Goal: Task Accomplishment & Management: Use online tool/utility

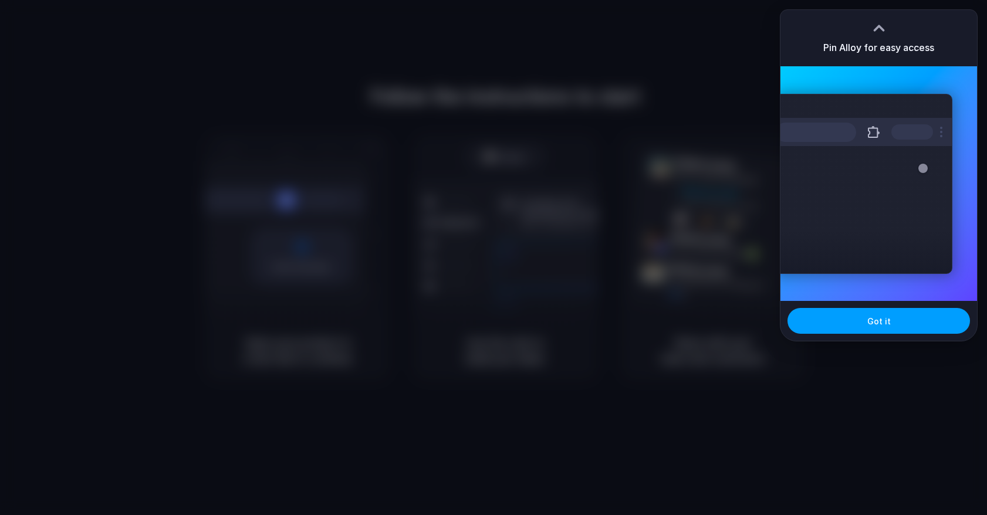
click at [869, 311] on button "Got it" at bounding box center [878, 321] width 182 height 26
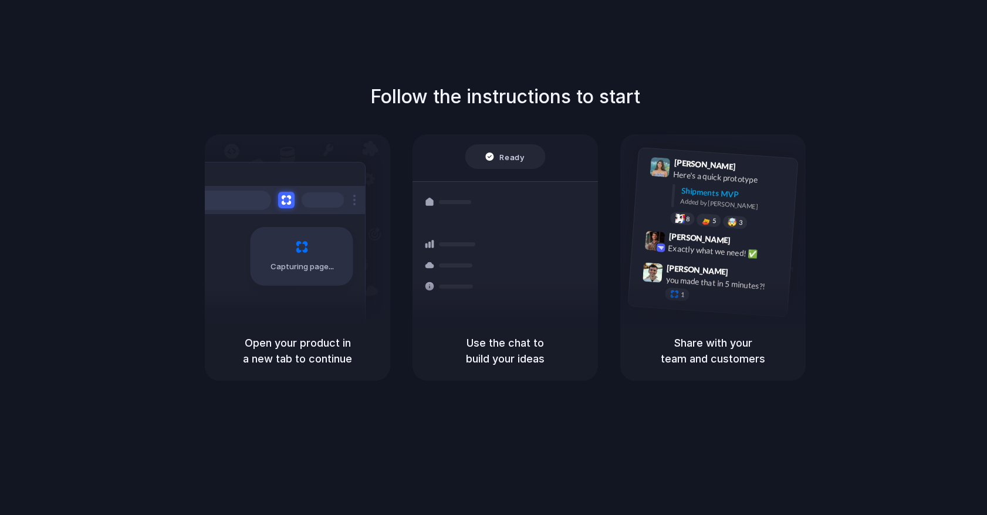
click at [311, 347] on h5 "Open your product in a new tab to continue" at bounding box center [297, 351] width 157 height 32
click at [721, 350] on h5 "Share with your team and customers" at bounding box center [712, 351] width 157 height 32
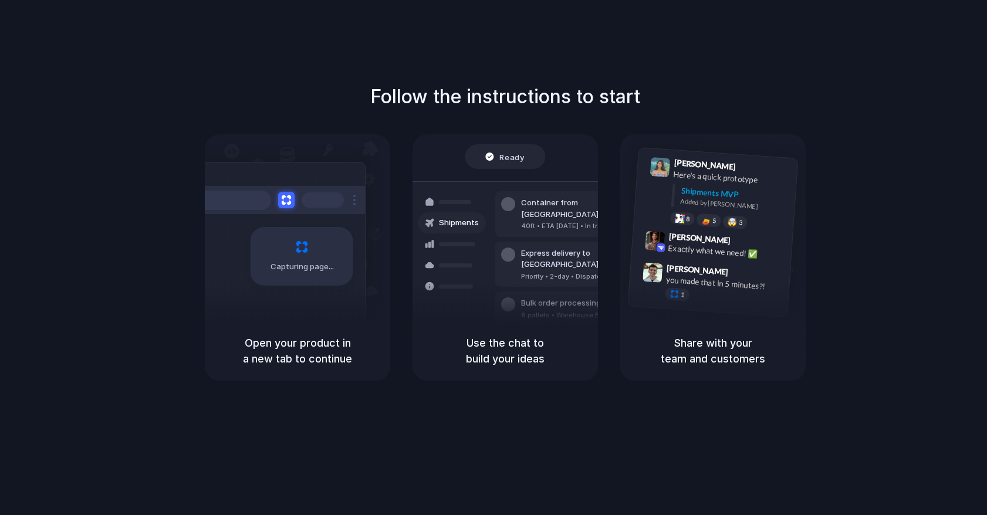
click at [290, 243] on div "Capturing page" at bounding box center [301, 256] width 103 height 59
click at [323, 368] on div "Open your product in a new tab to continue" at bounding box center [297, 351] width 185 height 60
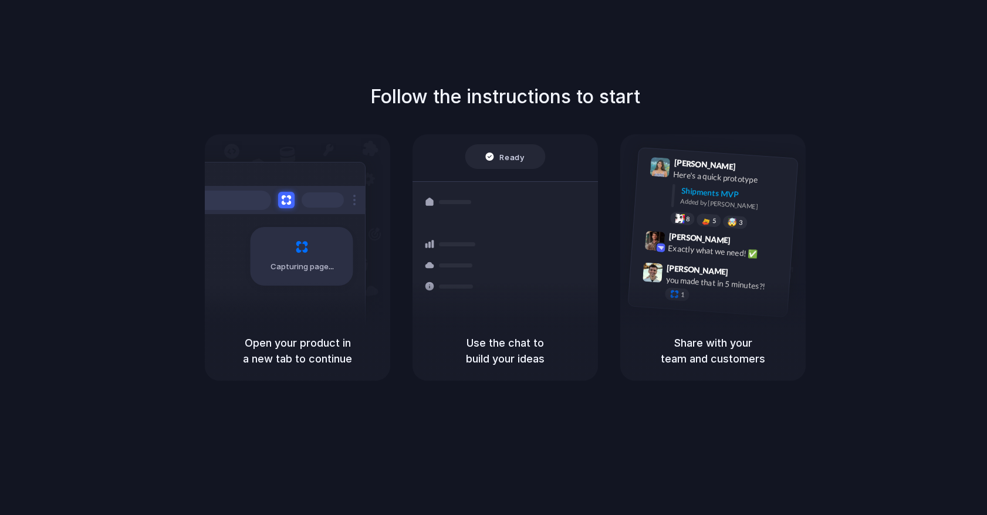
click at [520, 333] on div "Use the chat to build your ideas" at bounding box center [504, 351] width 185 height 60
click at [700, 362] on h5 "Share with your team and customers" at bounding box center [712, 351] width 157 height 32
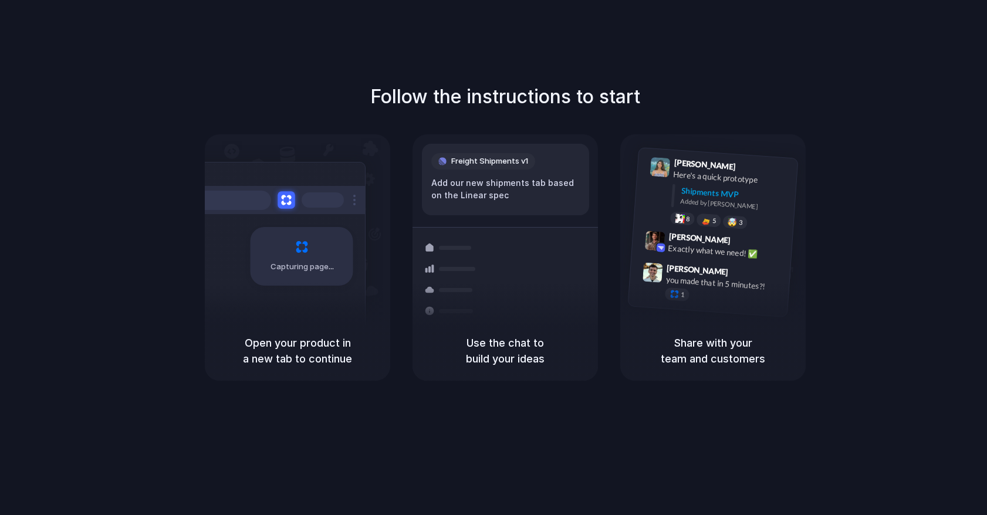
click at [283, 202] on button at bounding box center [285, 199] width 17 height 17
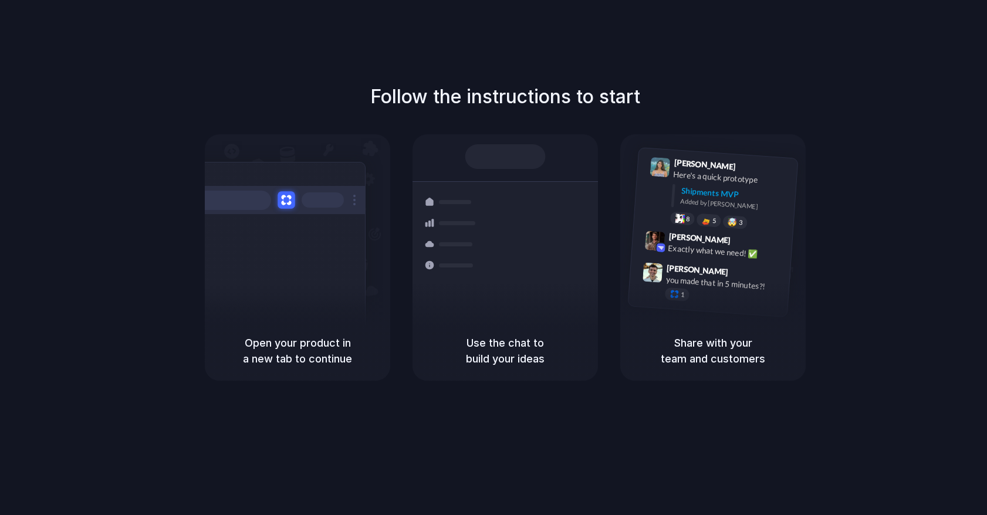
click at [283, 202] on button at bounding box center [285, 199] width 17 height 17
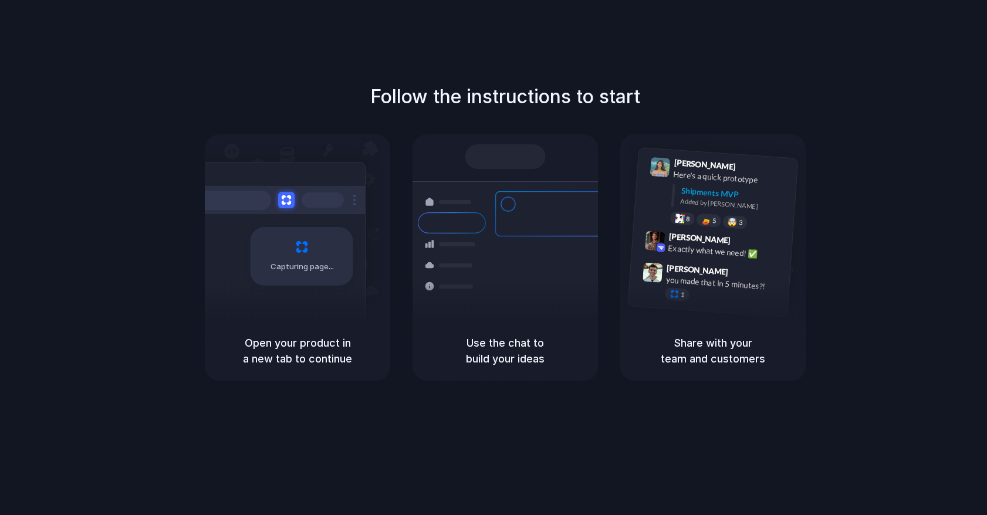
click at [493, 257] on div at bounding box center [493, 257] width 0 height 0
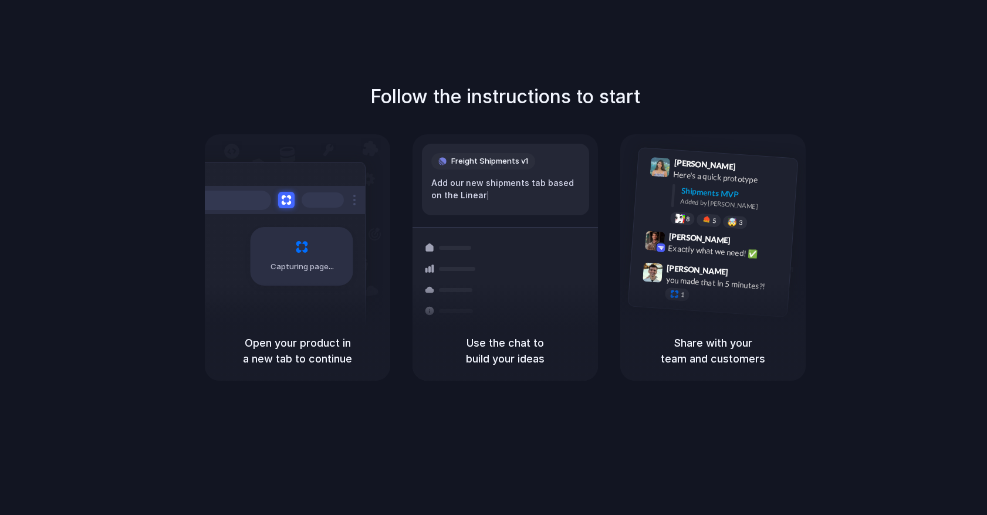
click at [493, 257] on div at bounding box center [493, 257] width 0 height 0
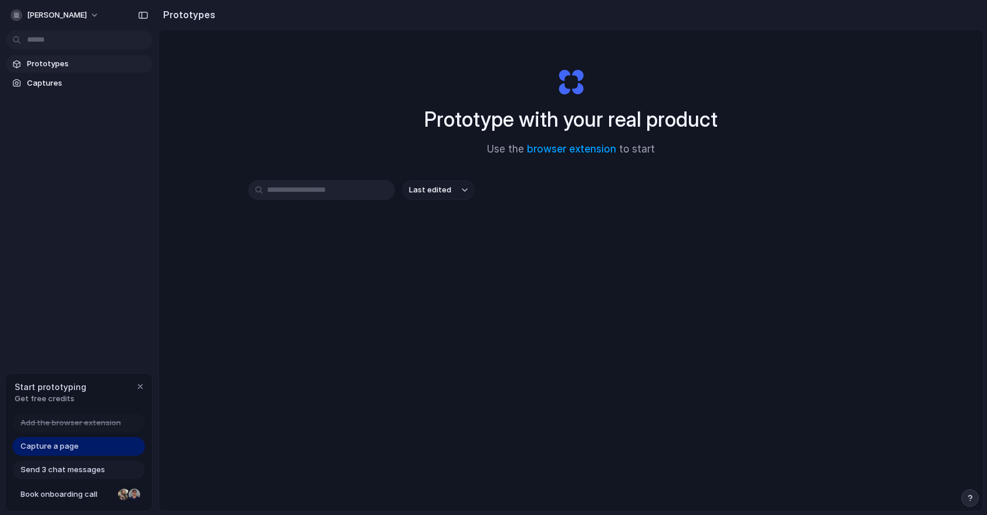
click at [605, 304] on div "Prototype with your real product Use the browser extension to start Last edited" at bounding box center [570, 301] width 823 height 543
click at [493, 257] on div at bounding box center [493, 257] width 0 height 0
click at [328, 188] on input "text" at bounding box center [321, 190] width 147 height 20
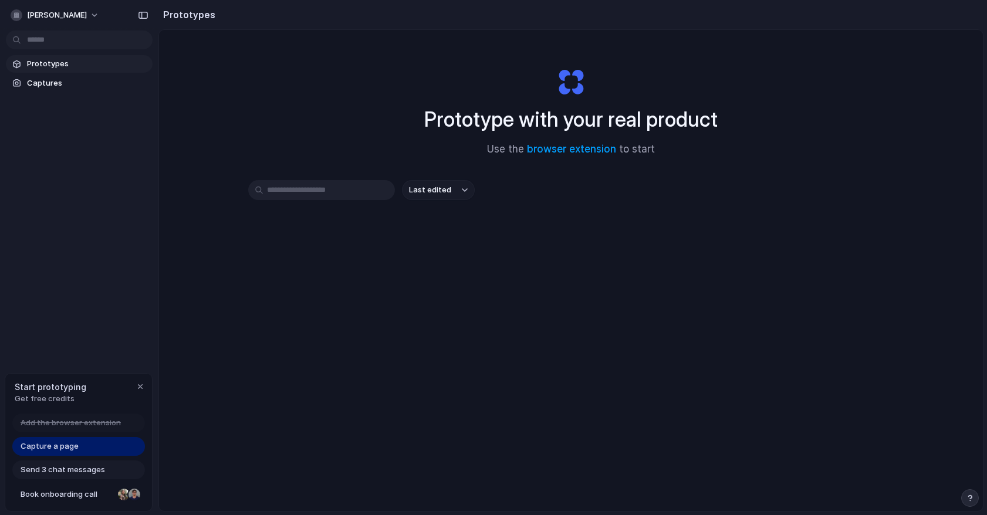
click at [598, 103] on div "Prototype with your real product Use the browser extension to start" at bounding box center [570, 107] width 469 height 127
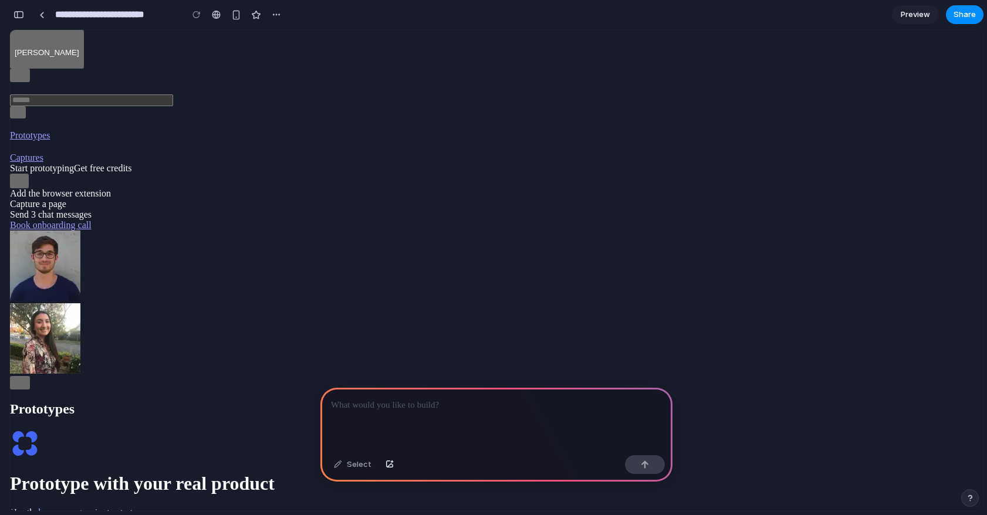
click at [67, 94] on input "text" at bounding box center [91, 100] width 163 height 12
click at [43, 152] on span "Captures" at bounding box center [26, 157] width 33 height 10
click at [65, 209] on span "Capture a page" at bounding box center [38, 204] width 56 height 10
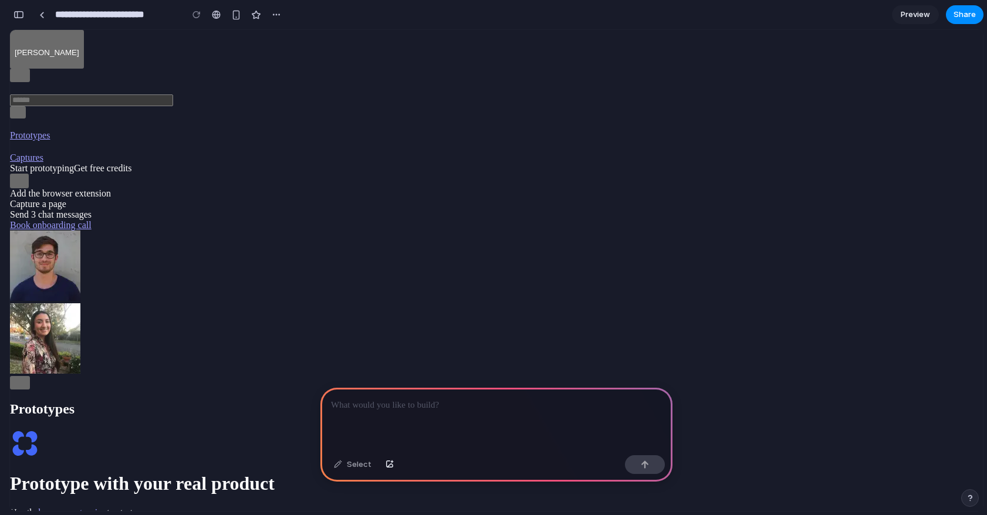
click at [65, 209] on span "Capture a page" at bounding box center [38, 204] width 56 height 10
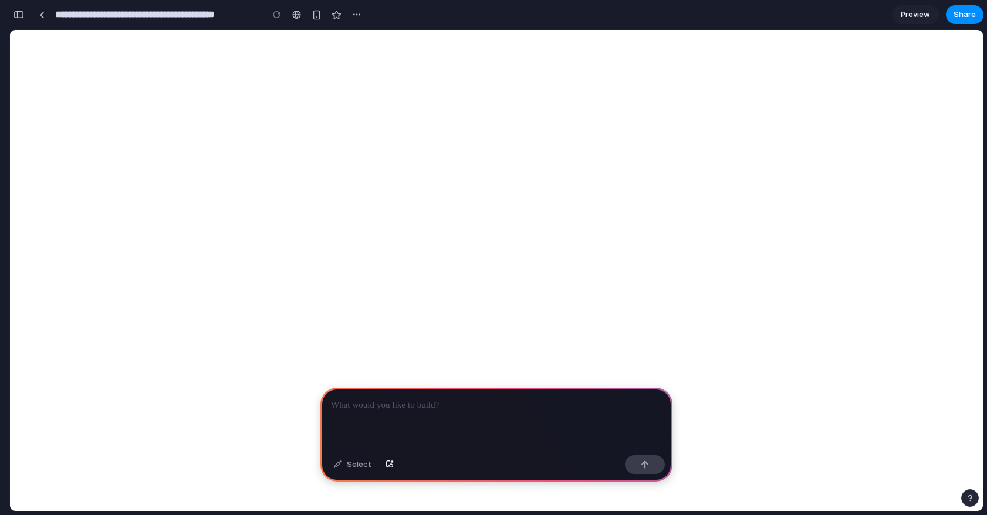
select select
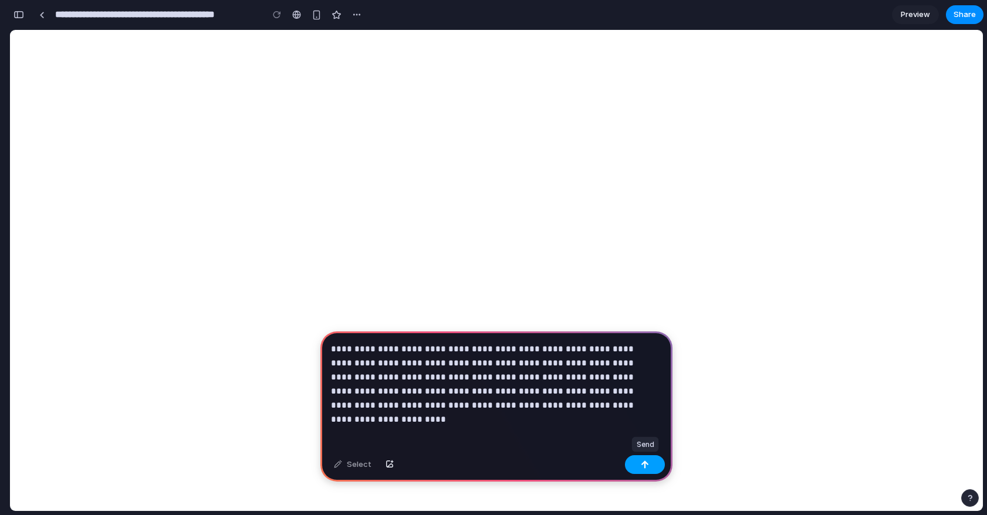
click at [646, 461] on div "button" at bounding box center [644, 464] width 8 height 8
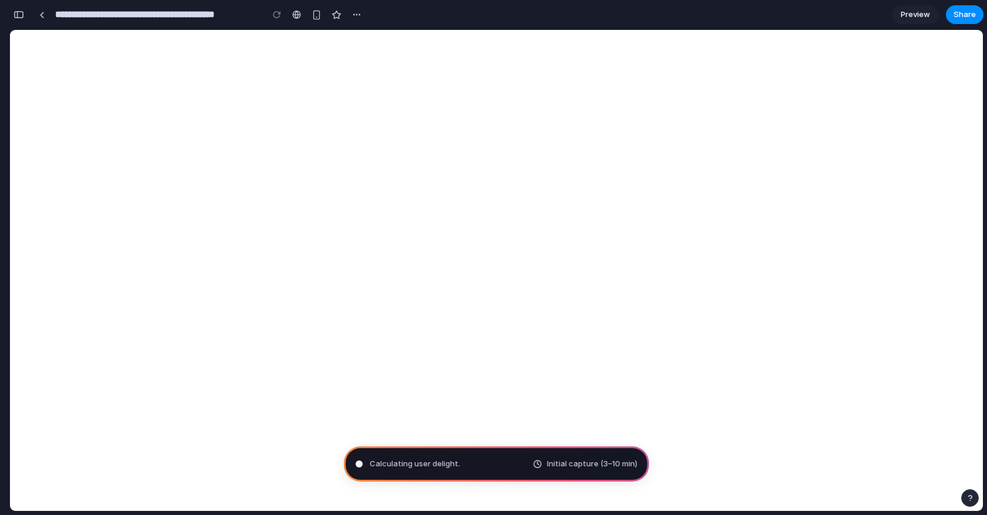
type input "**********"
click at [47, 18] on link at bounding box center [42, 15] width 18 height 18
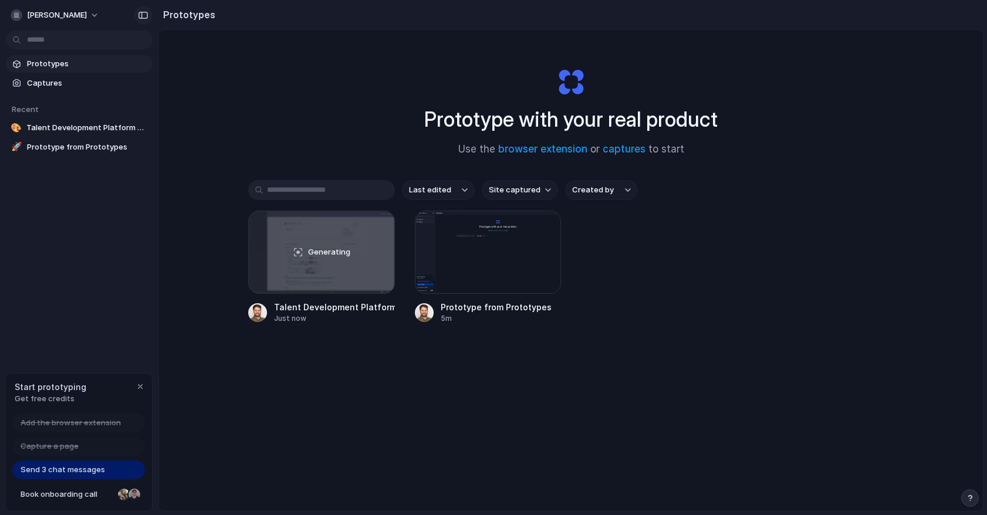
click at [139, 14] on div "button" at bounding box center [143, 15] width 11 height 8
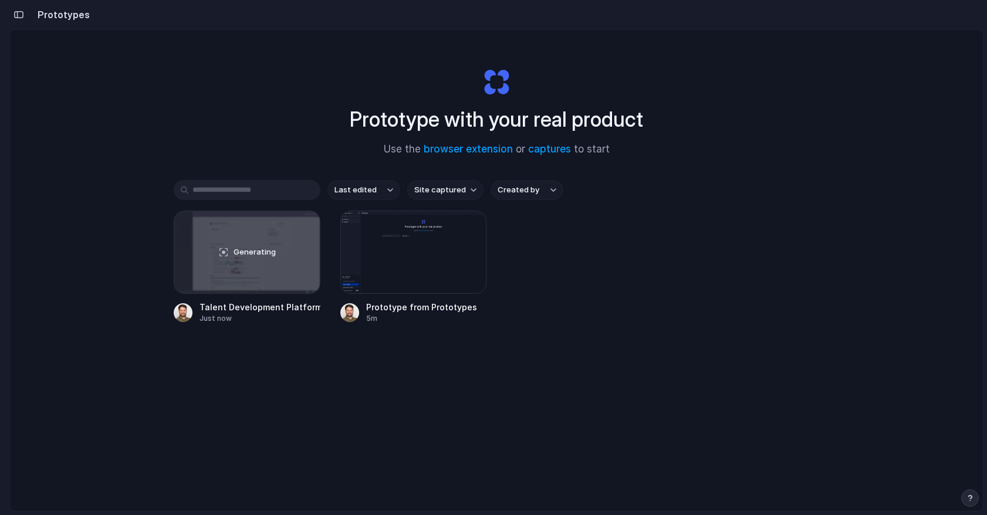
click at [21, 12] on div "button" at bounding box center [18, 15] width 11 height 8
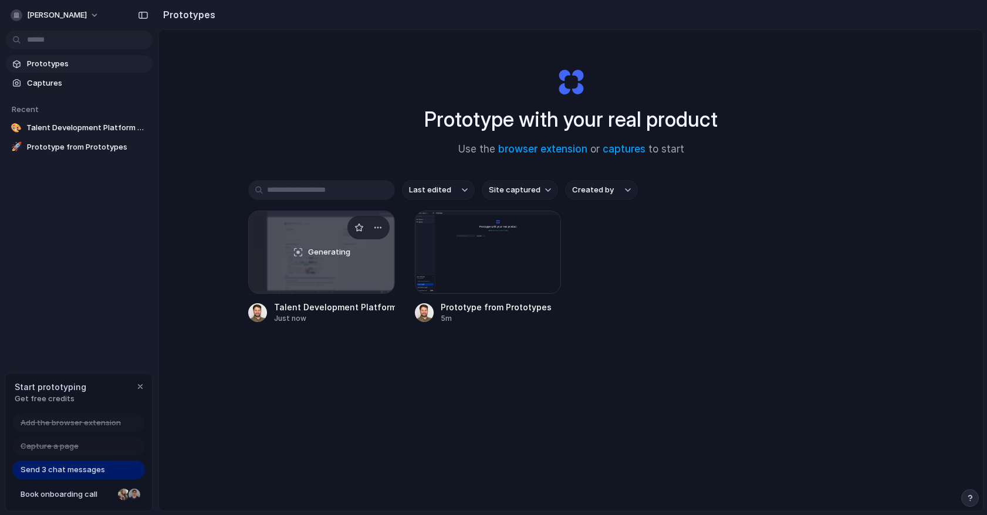
click at [354, 276] on div "Generating" at bounding box center [321, 252] width 145 height 82
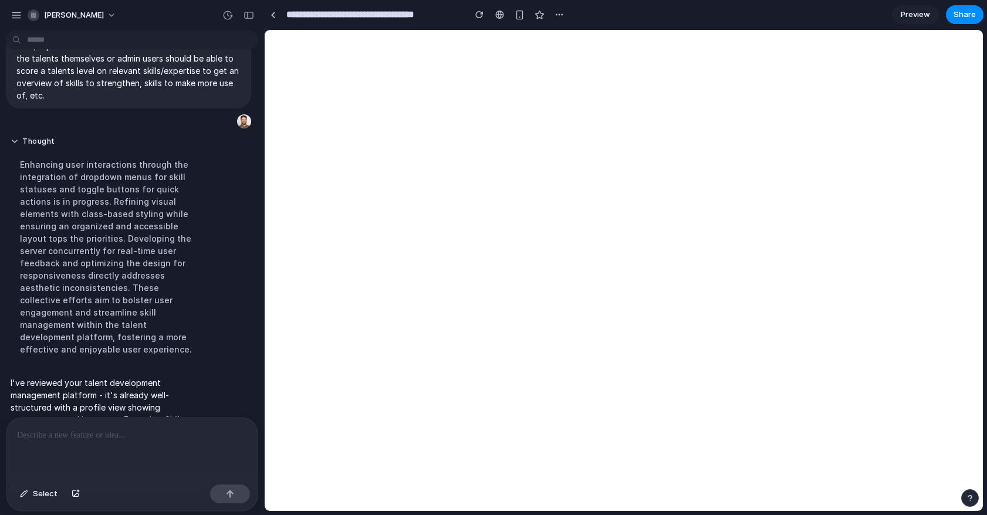
scroll to position [211, 0]
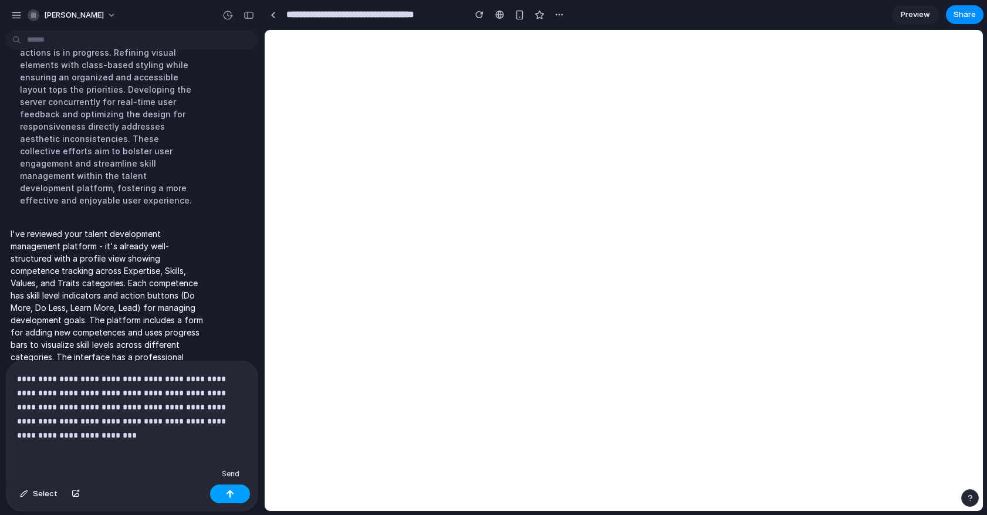
click at [221, 494] on button "button" at bounding box center [230, 493] width 40 height 19
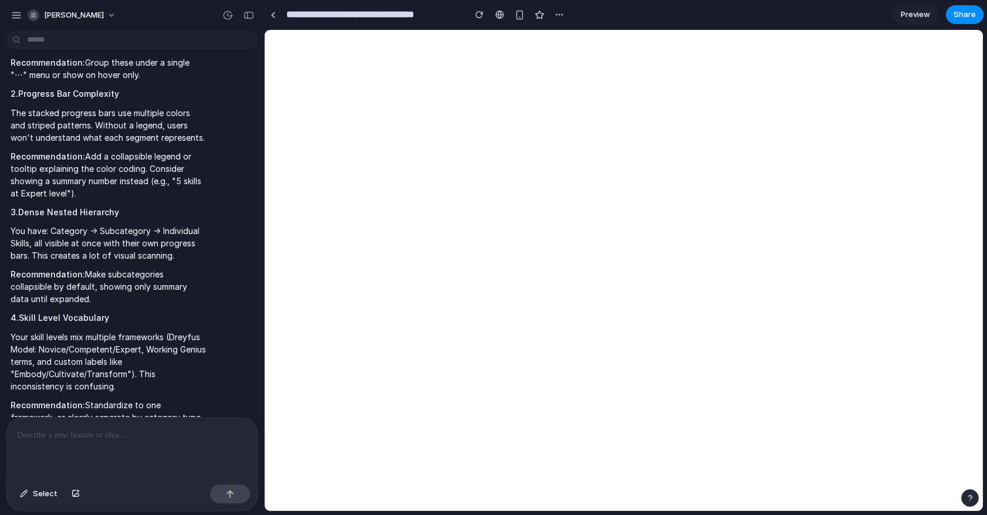
scroll to position [1003, 0]
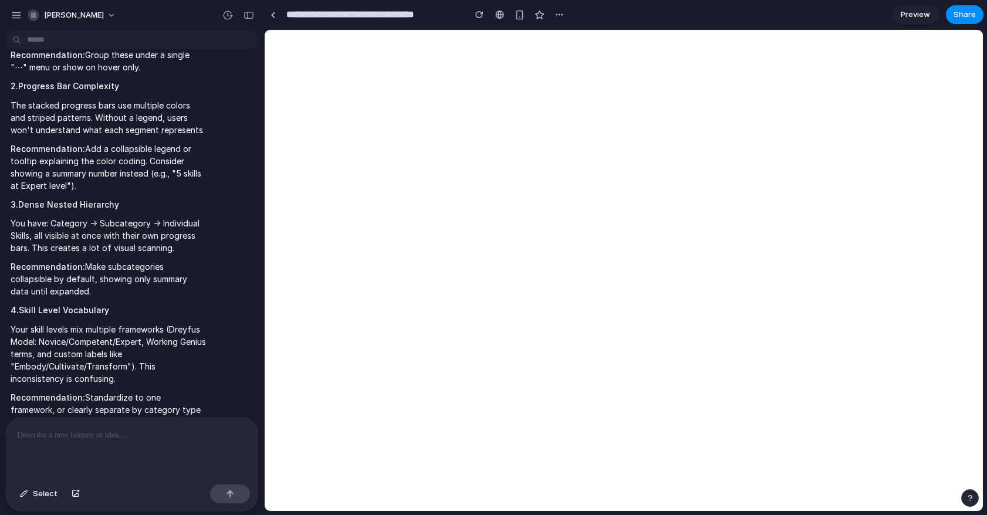
click at [911, 16] on span "Preview" at bounding box center [914, 15] width 29 height 12
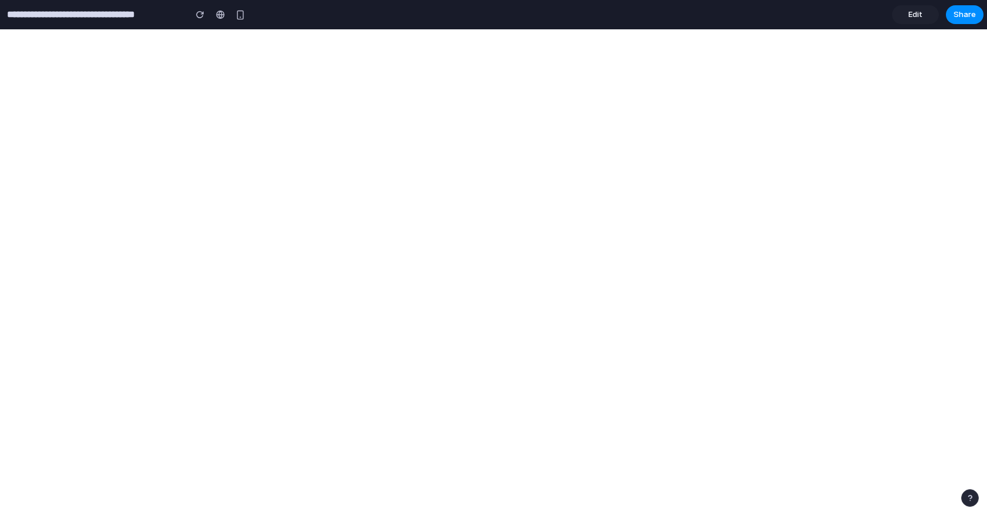
click at [913, 14] on span "Edit" at bounding box center [915, 15] width 14 height 12
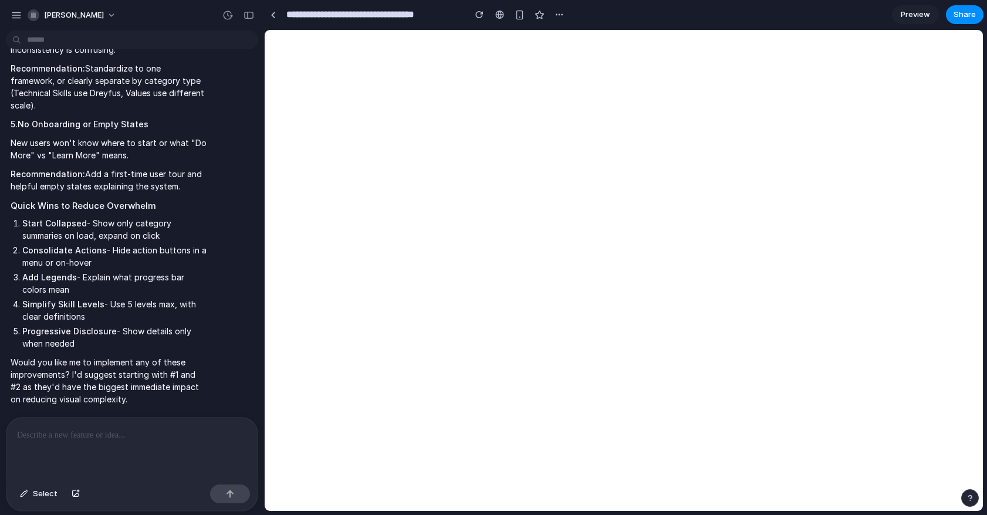
click at [916, 9] on span "Preview" at bounding box center [914, 15] width 29 height 12
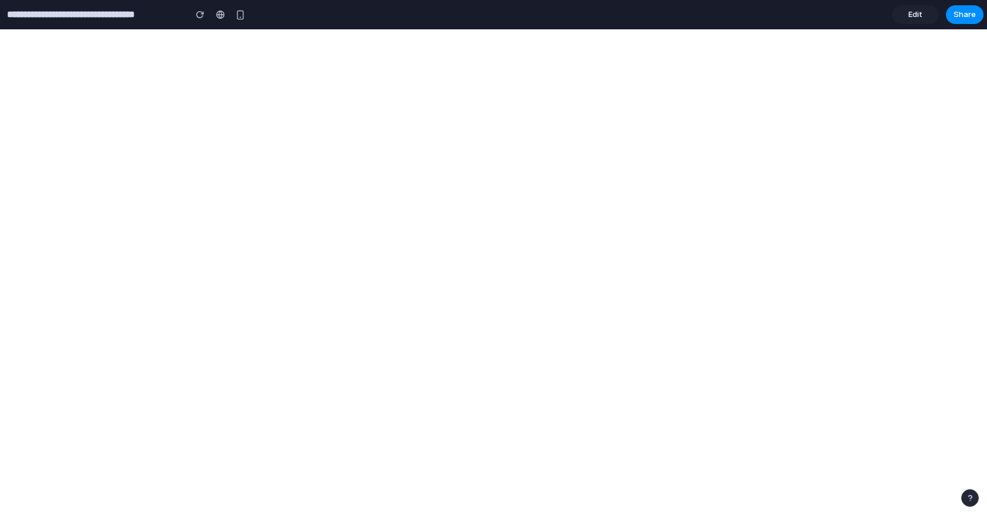
click at [969, 498] on div "button" at bounding box center [969, 498] width 8 height 8
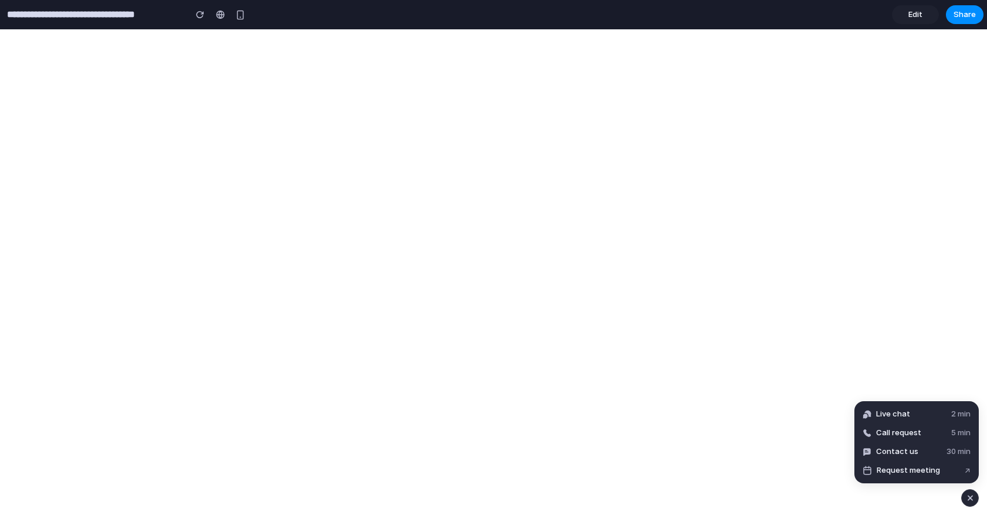
click at [916, 10] on span "Edit" at bounding box center [915, 15] width 14 height 12
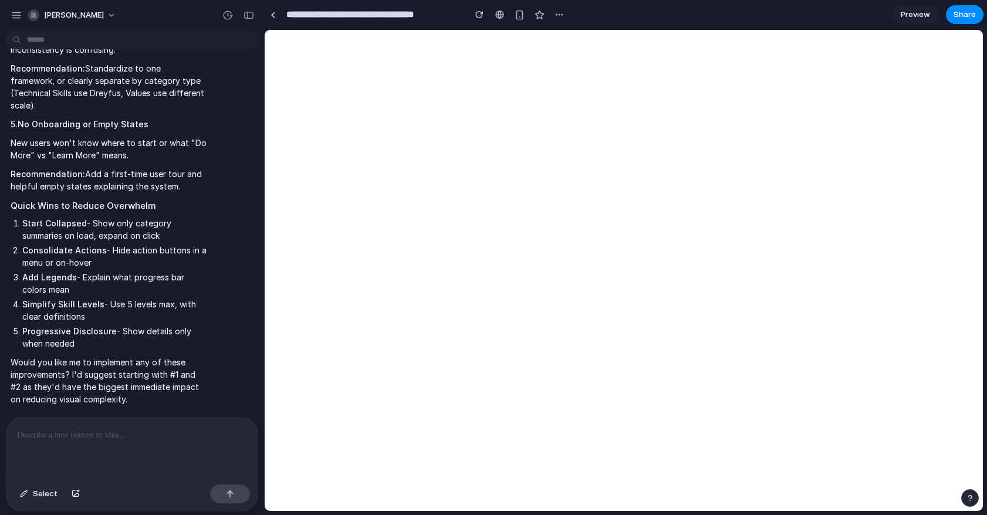
scroll to position [1146, 0]
click at [34, 494] on span "Select" at bounding box center [45, 494] width 25 height 12
click at [59, 449] on div at bounding box center [131, 449] width 251 height 62
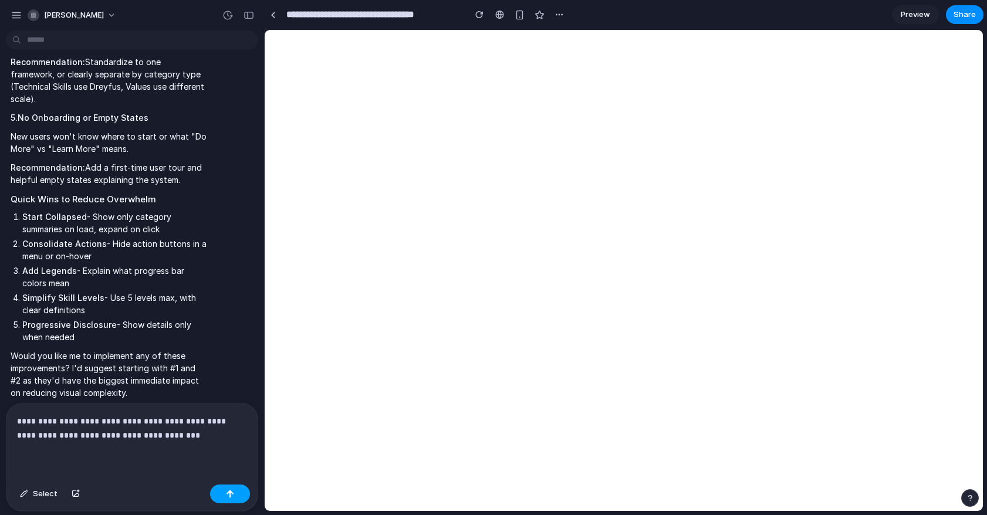
click at [239, 494] on button "button" at bounding box center [230, 493] width 40 height 19
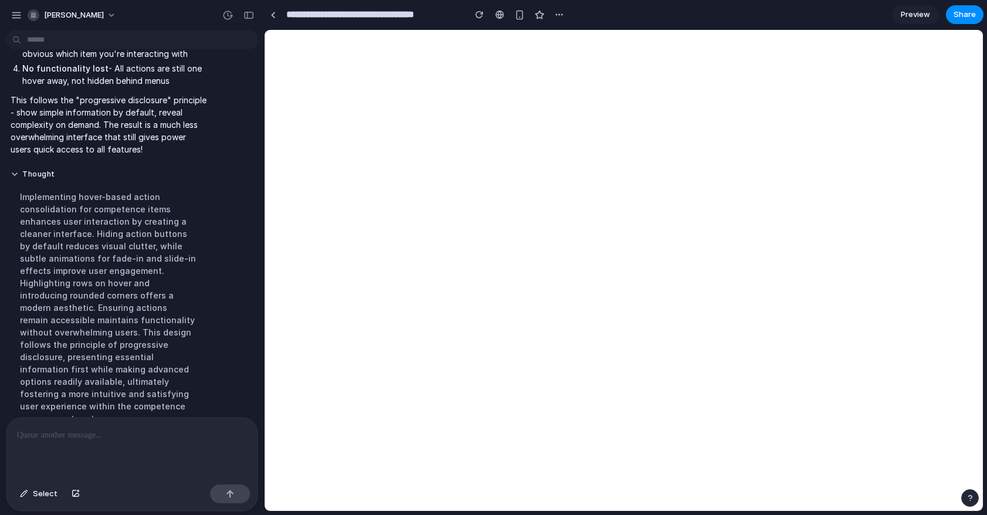
scroll to position [2017, 0]
